Goal: Task Accomplishment & Management: Use online tool/utility

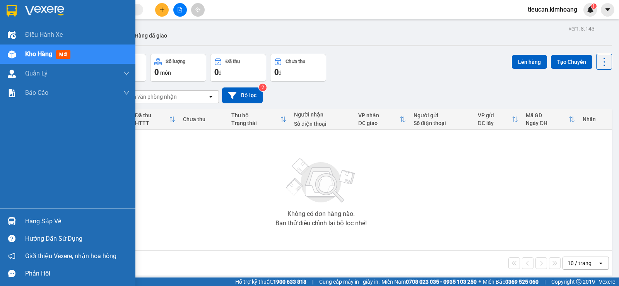
click at [24, 222] on div "Hàng sắp về" at bounding box center [67, 221] width 135 height 17
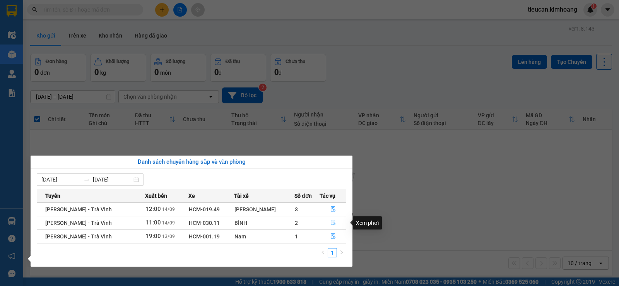
click at [328, 219] on button "button" at bounding box center [333, 223] width 26 height 12
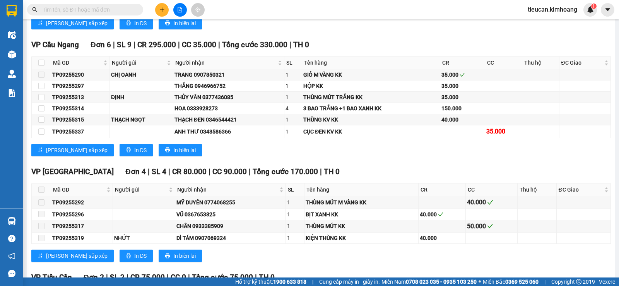
scroll to position [735, 0]
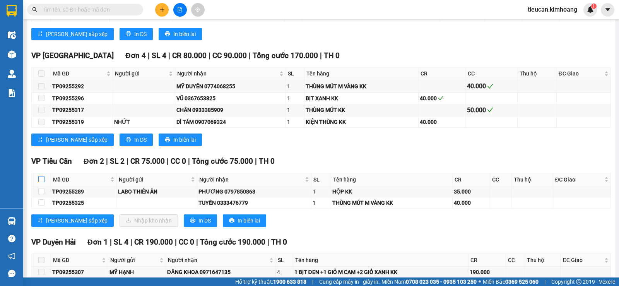
click at [43, 182] on input "checkbox" at bounding box center [41, 179] width 6 height 6
checkbox input "true"
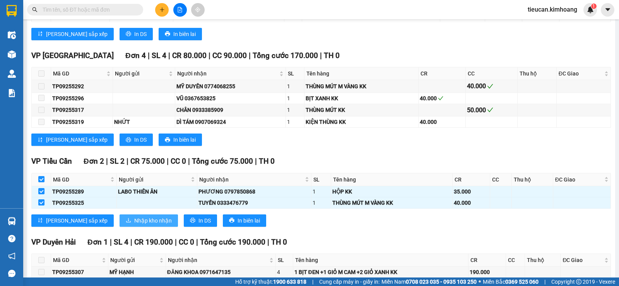
click at [134, 225] on span "Nhập kho nhận" at bounding box center [153, 220] width 38 height 9
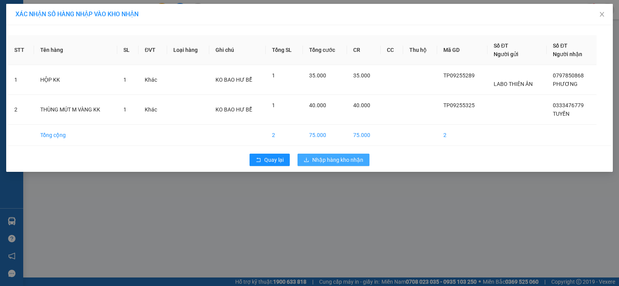
click at [320, 159] on span "Nhập hàng kho nhận" at bounding box center [337, 160] width 51 height 9
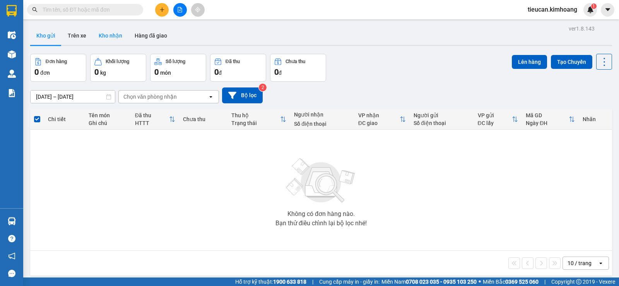
click at [105, 32] on button "Kho nhận" at bounding box center [111, 35] width 36 height 19
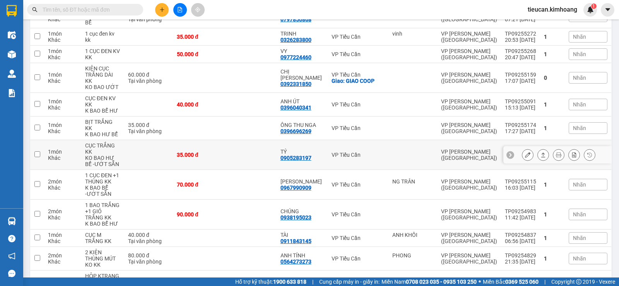
scroll to position [194, 0]
